Goal: Transaction & Acquisition: Download file/media

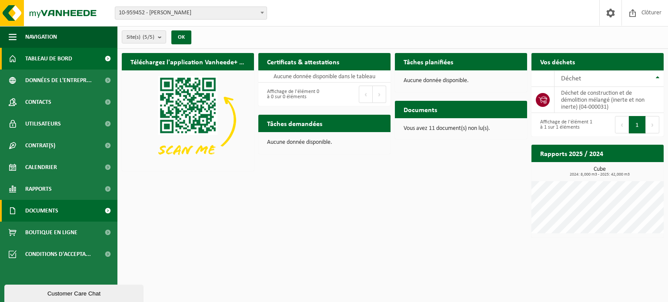
click at [47, 213] on span "Documents" at bounding box center [41, 211] width 33 height 22
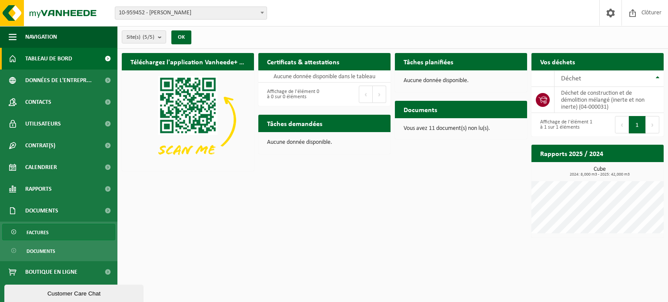
click at [30, 233] on span "Factures" at bounding box center [38, 232] width 22 height 17
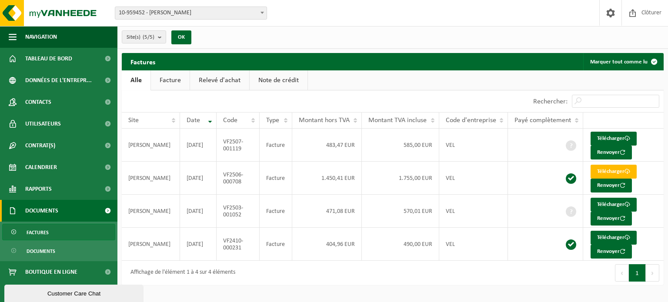
click at [170, 80] on link "Facture" at bounding box center [170, 80] width 39 height 20
click at [264, 80] on link "Note de crédit" at bounding box center [279, 80] width 58 height 20
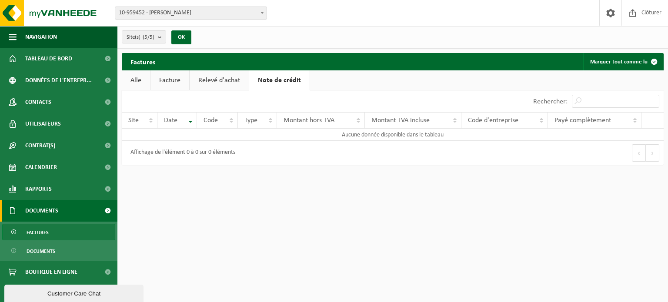
click at [230, 80] on link "Relevé d'achat" at bounding box center [219, 80] width 59 height 20
click at [172, 83] on link "Facture" at bounding box center [169, 80] width 39 height 20
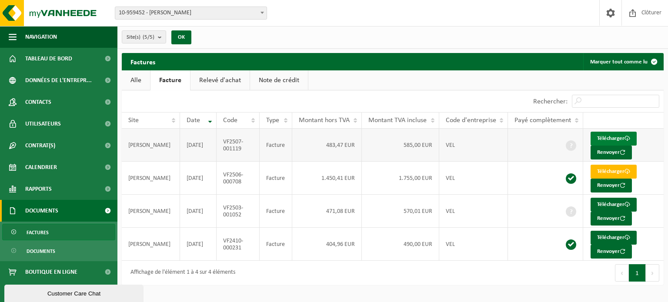
click at [613, 137] on link "Télécharger" at bounding box center [614, 139] width 46 height 14
click at [234, 212] on td "VF2503-001052" at bounding box center [238, 211] width 43 height 33
click at [612, 203] on link "Télécharger" at bounding box center [614, 205] width 46 height 14
click at [243, 211] on td "VF2503-001052" at bounding box center [238, 211] width 43 height 33
click at [607, 204] on link "Télécharger" at bounding box center [614, 205] width 46 height 14
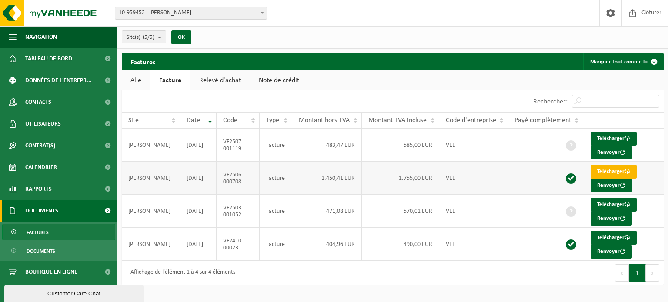
click at [610, 169] on link "Télécharger" at bounding box center [614, 172] width 46 height 14
click at [607, 137] on link "Télécharger" at bounding box center [614, 139] width 46 height 14
click at [218, 83] on link "Relevé d'achat" at bounding box center [219, 80] width 59 height 20
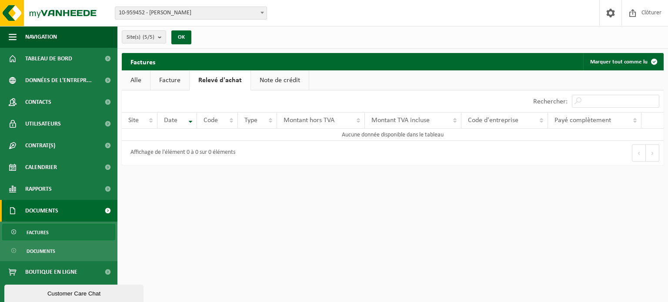
click at [284, 84] on link "Note de crédit" at bounding box center [280, 80] width 58 height 20
click at [131, 83] on link "Alle" at bounding box center [136, 80] width 28 height 20
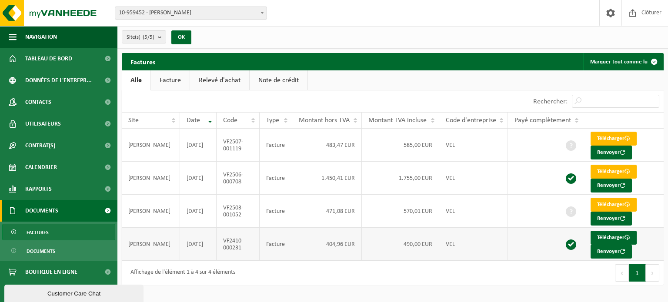
click at [569, 240] on span at bounding box center [571, 245] width 10 height 10
click at [569, 211] on span at bounding box center [571, 212] width 10 height 10
click at [166, 78] on link "Facture" at bounding box center [170, 80] width 39 height 20
